Goal: Task Accomplishment & Management: Manage account settings

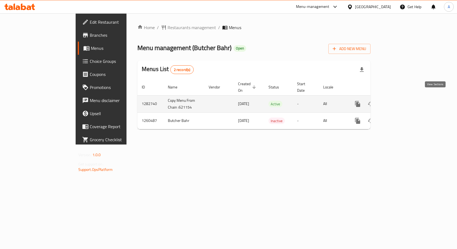
click at [399, 102] on icon "enhanced table" at bounding box center [397, 104] width 5 height 5
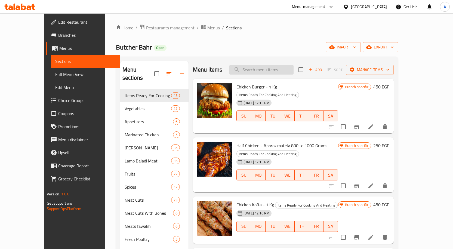
click at [279, 71] on input "search" at bounding box center [261, 70] width 64 height 10
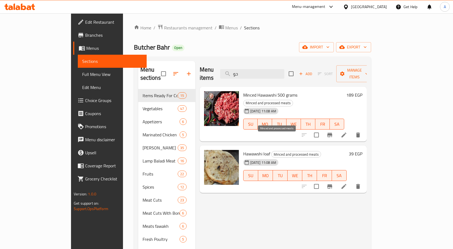
type input "حو"
click at [294, 151] on span "Minced and processed meats" at bounding box center [296, 154] width 49 height 6
copy div "Minced and processed meats"
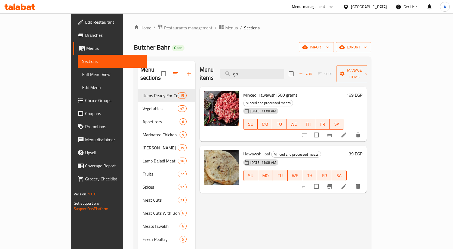
click at [290, 59] on div "Menu sections Items Ready For Cooking And Heating 15 Vegetables 47 Appetizers 6…" at bounding box center [252, 186] width 237 height 258
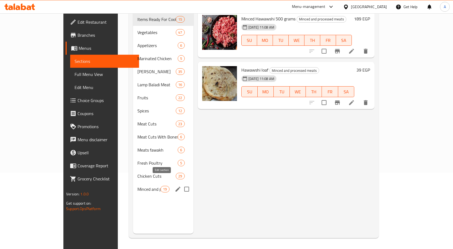
click at [175, 186] on icon "edit" at bounding box center [178, 189] width 7 height 7
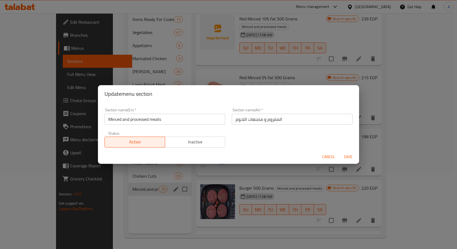
click at [146, 210] on div "Update menu section Section name(En)   * Minced and processed meats Section nam…" at bounding box center [228, 124] width 457 height 249
click at [332, 156] on span "Cancel" at bounding box center [328, 156] width 13 height 7
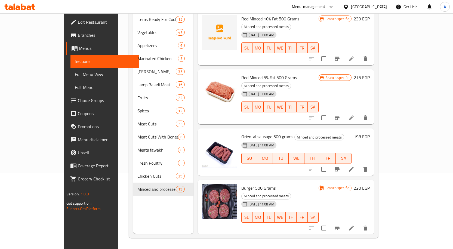
click at [133, 202] on div "Menu sections Items Ready For Cooking And Heating 15 Vegetables 47 Appetizers 6…" at bounding box center [163, 109] width 60 height 249
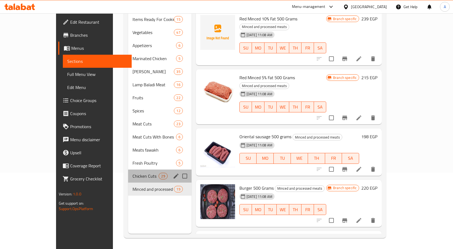
click at [128, 174] on div "Chicken Cuts 29" at bounding box center [159, 176] width 63 height 13
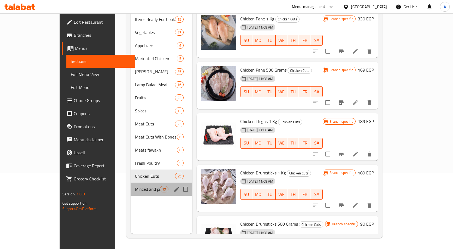
click at [131, 183] on div "Minced and processed meats 19" at bounding box center [162, 189] width 62 height 13
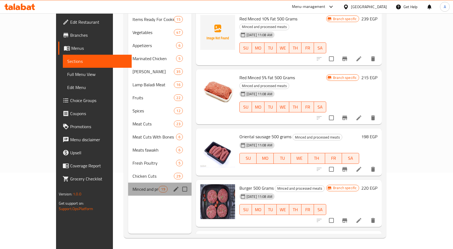
click at [128, 183] on div "Minced and processed meats 19" at bounding box center [159, 189] width 63 height 13
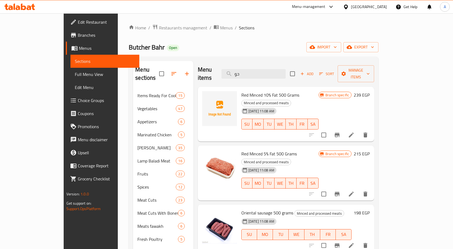
click at [314, 71] on span "Add" at bounding box center [307, 74] width 15 height 6
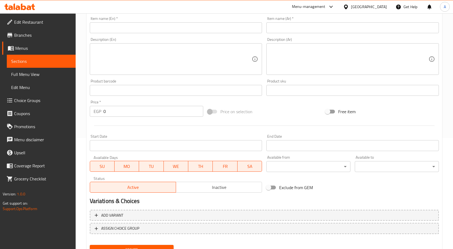
scroll to position [136, 0]
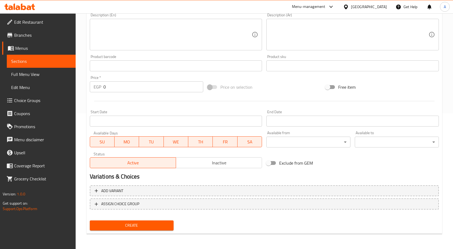
click at [202, 157] on button "Inactive" at bounding box center [219, 162] width 86 height 11
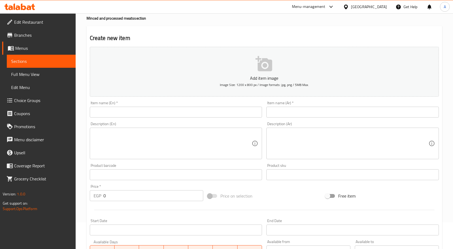
scroll to position [0, 0]
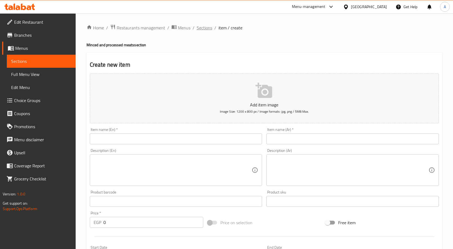
click at [199, 27] on span "Sections" at bounding box center [205, 27] width 16 height 7
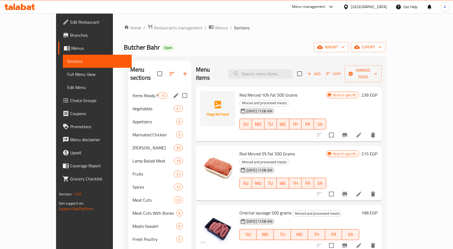
click at [128, 89] on div "Items Ready For Cooking And Heating 15" at bounding box center [159, 95] width 63 height 13
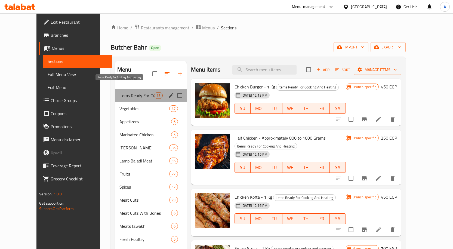
click at [123, 92] on span "Items Ready For Cooking And Heating" at bounding box center [136, 95] width 35 height 7
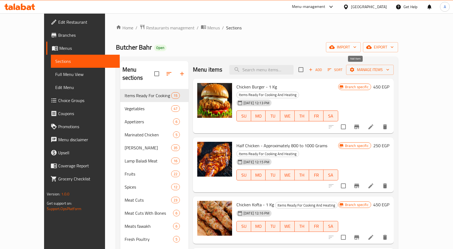
click at [313, 72] on icon "button" at bounding box center [310, 69] width 5 height 5
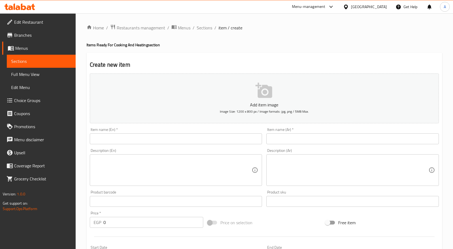
click at [296, 137] on input "text" at bounding box center [352, 138] width 173 height 11
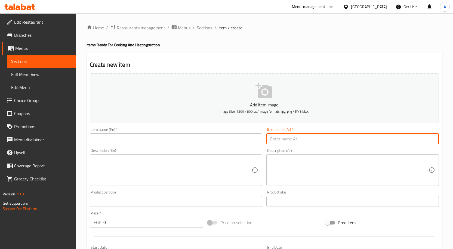
paste input "حووشي ساده"
type input "حووشي ساده"
drag, startPoint x: 216, startPoint y: 142, endPoint x: 342, endPoint y: 142, distance: 125.2
click at [216, 142] on input "text" at bounding box center [176, 138] width 173 height 11
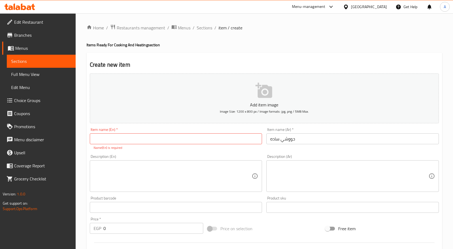
click at [169, 137] on input "text" at bounding box center [176, 138] width 173 height 11
paste input "Plain Hawawshi"
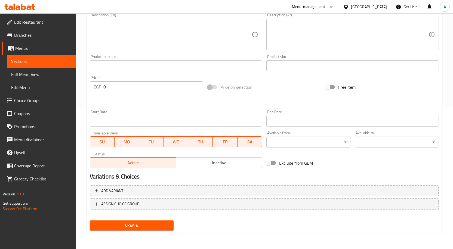
type input "Plain Hawawshi"
drag, startPoint x: 117, startPoint y: 83, endPoint x: 91, endPoint y: 85, distance: 25.4
click at [96, 85] on div "EGP 0 Price *" at bounding box center [146, 86] width 113 height 11
type input "80"
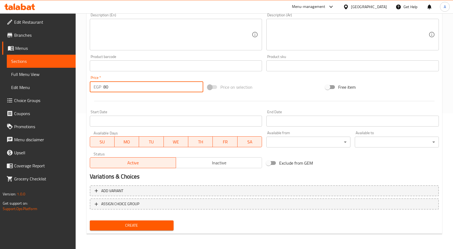
click at [217, 161] on span "Inactive" at bounding box center [219, 163] width 82 height 8
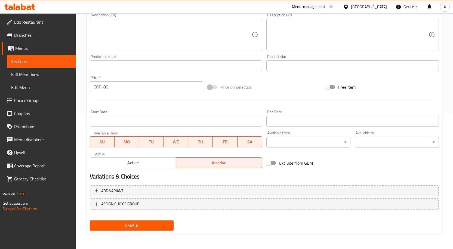
click at [141, 227] on span "Create" at bounding box center [131, 225] width 75 height 7
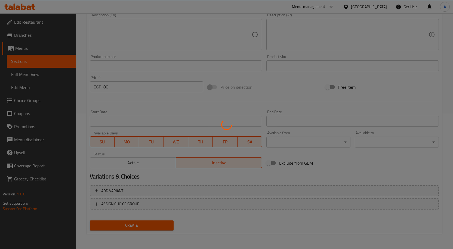
type input "0"
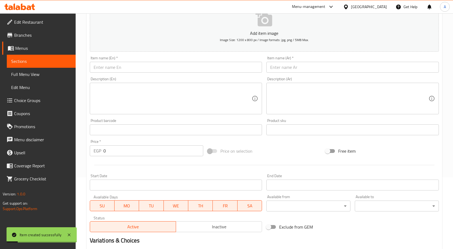
scroll to position [0, 0]
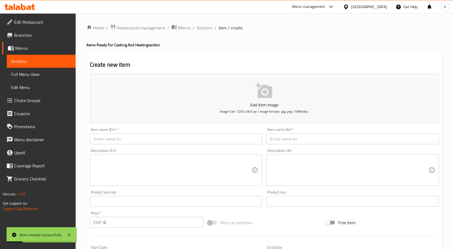
click at [292, 136] on input "text" at bounding box center [352, 138] width 173 height 11
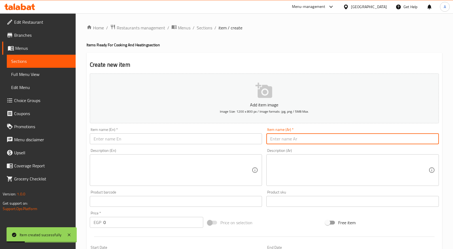
paste input "حووشي سجق"
type input "حووشي سجق"
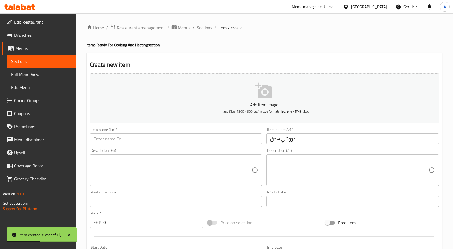
click at [160, 134] on input "text" at bounding box center [176, 138] width 173 height 11
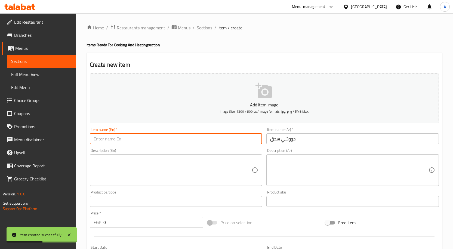
paste input "Sausage Hawawshi"
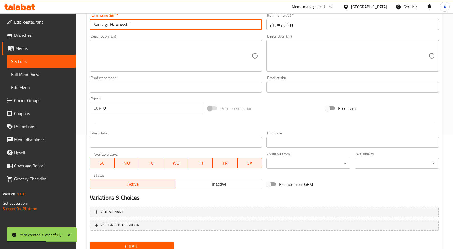
scroll to position [136, 0]
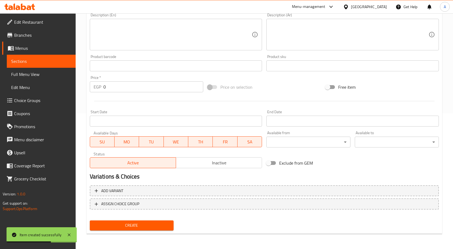
type input "Sausage Hawawshi"
click at [222, 165] on span "Inactive" at bounding box center [219, 163] width 82 height 8
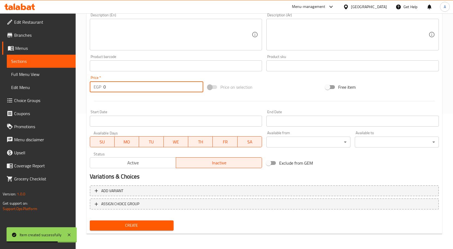
drag, startPoint x: 93, startPoint y: 89, endPoint x: 90, endPoint y: 90, distance: 3.0
click at [90, 90] on div "EGP 0 Price *" at bounding box center [146, 86] width 113 height 11
type input "100"
click at [140, 222] on span "Create" at bounding box center [131, 225] width 75 height 7
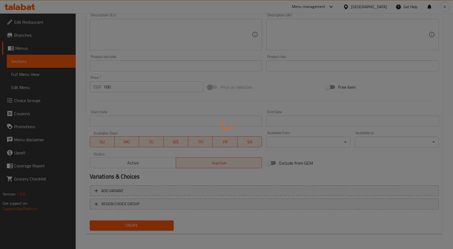
type input "0"
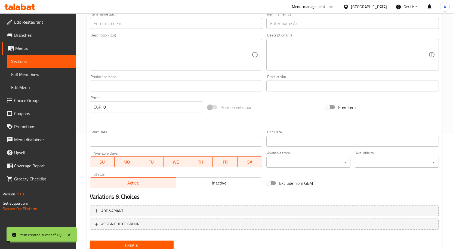
scroll to position [0, 0]
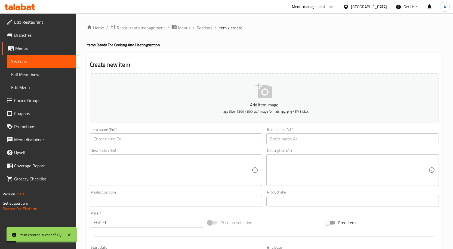
click at [201, 27] on span "Sections" at bounding box center [205, 27] width 16 height 7
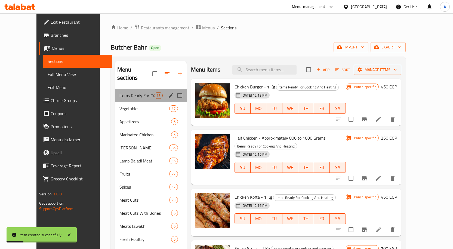
click at [115, 93] on div "Items Ready For Cooking And Heating 15" at bounding box center [151, 95] width 72 height 13
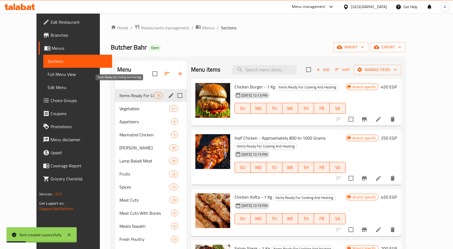
click at [119, 92] on span "Items Ready For Cooking And Heating" at bounding box center [136, 95] width 35 height 7
click at [119, 105] on span "Vegetables" at bounding box center [136, 108] width 35 height 7
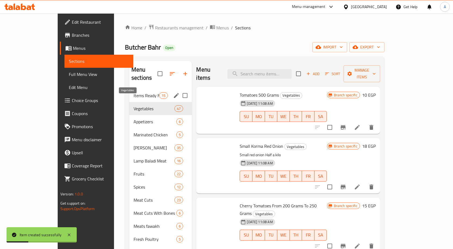
click at [134, 92] on span "Items Ready For Cooking And Heating" at bounding box center [147, 95] width 26 height 7
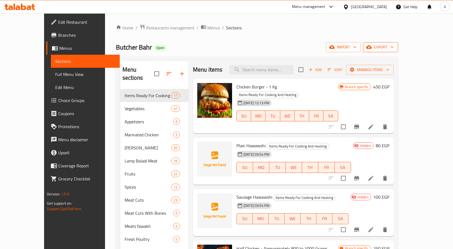
click at [395, 48] on icon "button" at bounding box center [391, 46] width 5 height 5
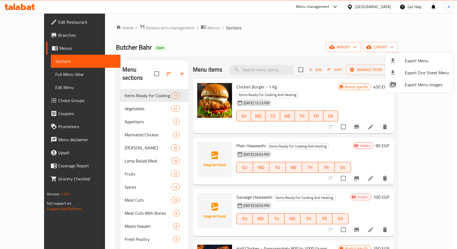
click at [48, 74] on div at bounding box center [228, 124] width 457 height 249
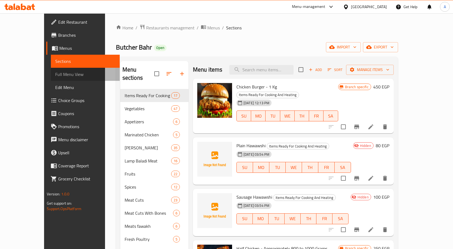
click at [55, 74] on span "Full Menu View" at bounding box center [85, 74] width 60 height 7
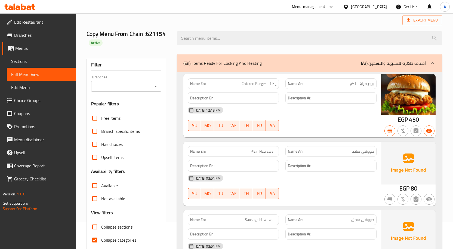
scroll to position [82, 0]
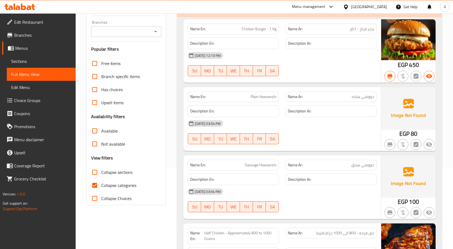
click at [93, 174] on input "Collapse sections" at bounding box center [94, 172] width 13 height 13
checkbox input "true"
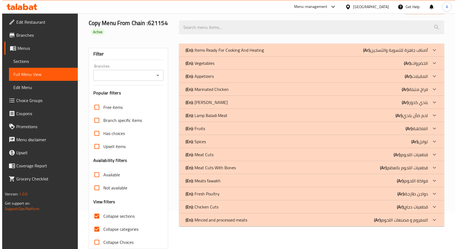
scroll to position [0, 0]
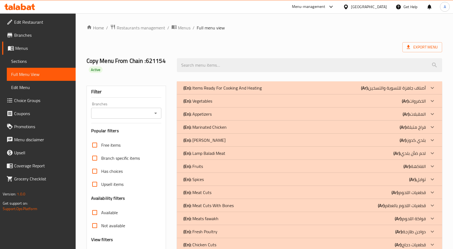
click at [384, 84] on div "(En): Items Ready For Cooking And Heating (Ar): أصناف جاهزة للتسوية والتسخين" at bounding box center [309, 87] width 265 height 13
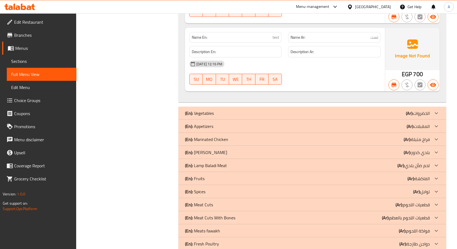
scroll to position [1204, 0]
